Goal: Task Accomplishment & Management: Use online tool/utility

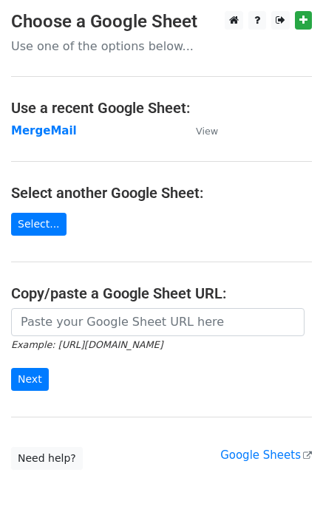
click at [46, 131] on strong "MergeMail" at bounding box center [44, 130] width 66 height 13
click at [38, 132] on strong "MergeMail" at bounding box center [44, 130] width 66 height 13
click at [47, 135] on strong "MergeMail" at bounding box center [44, 130] width 66 height 13
click at [35, 133] on strong "MergeMail" at bounding box center [44, 130] width 66 height 13
click at [29, 133] on strong "MergeMail" at bounding box center [44, 130] width 66 height 13
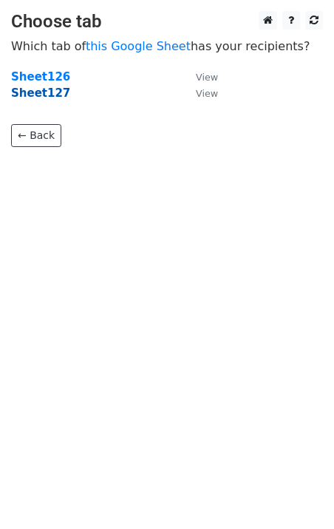
click at [44, 95] on strong "Sheet127" at bounding box center [40, 92] width 59 height 13
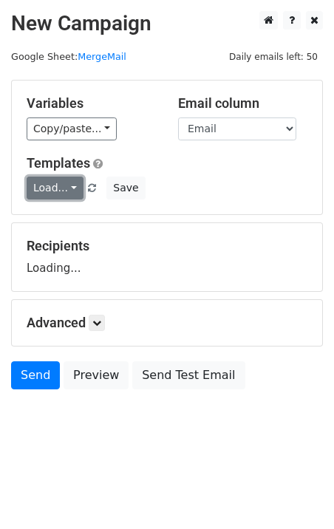
click at [52, 196] on link "Load..." at bounding box center [55, 188] width 57 height 23
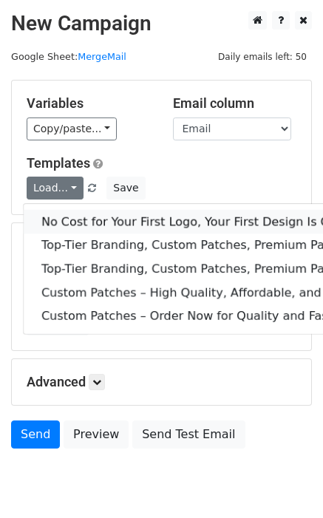
click at [78, 219] on link "No Cost for Your First Logo, Your First Design Is On Us!" at bounding box center [239, 222] width 431 height 24
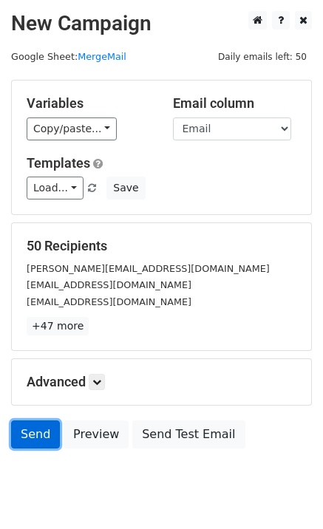
click at [47, 441] on link "Send" at bounding box center [35, 434] width 49 height 28
